Goal: Check status

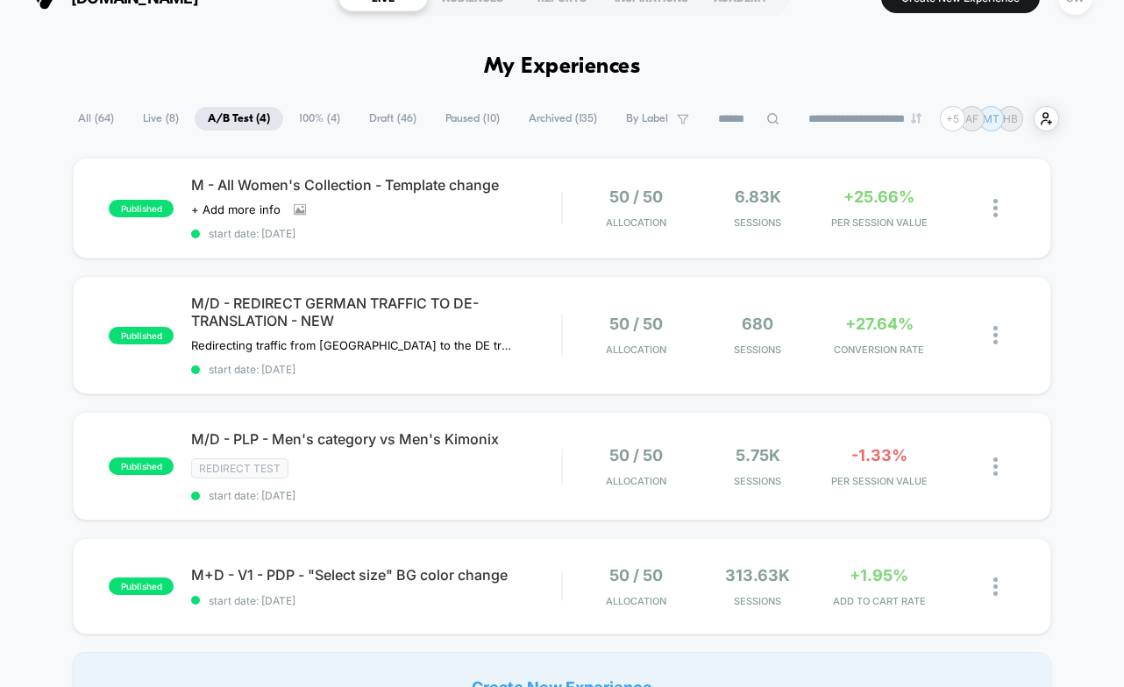
scroll to position [33, 0]
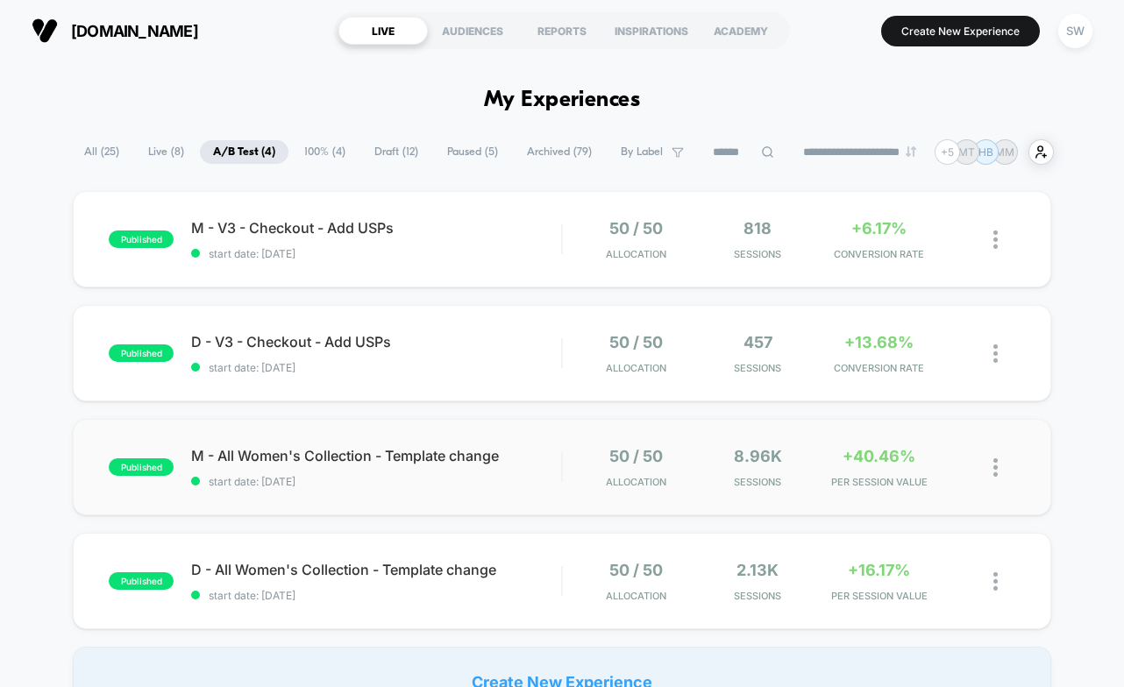
click at [533, 496] on div "published M - All Women's Collection - Template change start date: 09/10/2025 5…" at bounding box center [562, 467] width 978 height 96
